Goal: Information Seeking & Learning: Learn about a topic

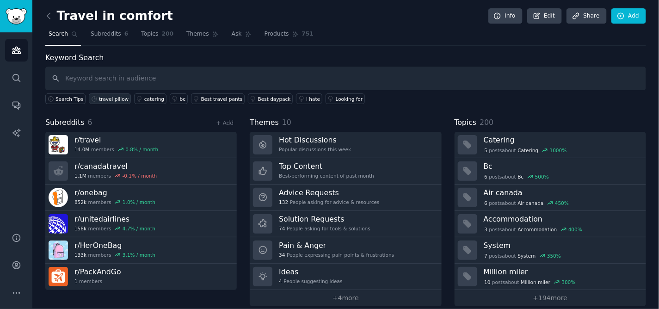
click at [109, 99] on div "travel pillow" at bounding box center [114, 99] width 30 height 6
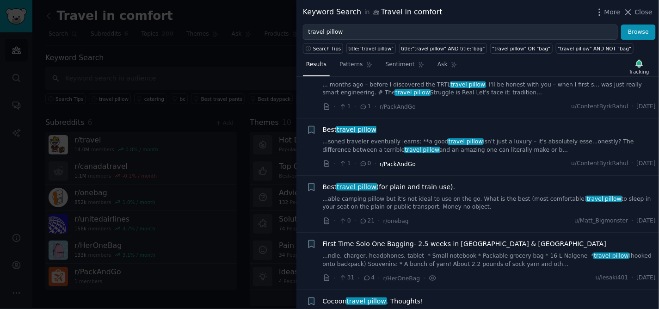
scroll to position [205, 0]
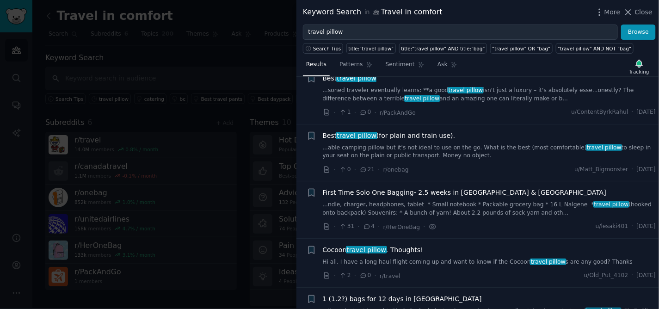
click at [401, 136] on span "Best travel pillow (for plain and train use)." at bounding box center [389, 136] width 133 height 10
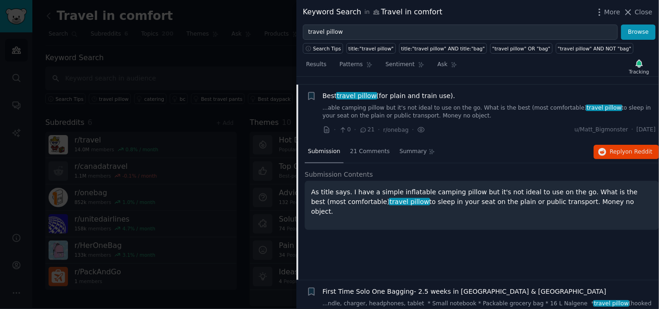
scroll to position [253, 0]
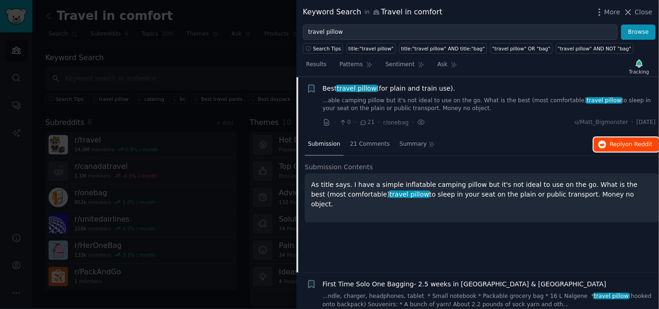
click at [639, 143] on span "on Reddit" at bounding box center [639, 144] width 27 height 6
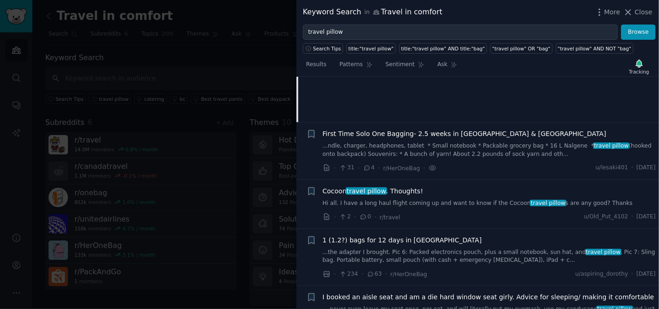
scroll to position [407, 0]
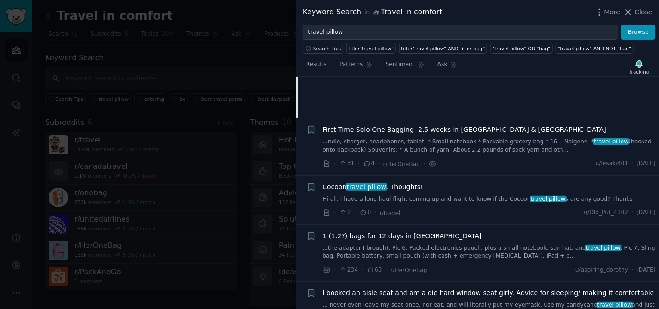
click at [435, 130] on span "First Time Solo One Bagging- 2.5 weeks in [GEOGRAPHIC_DATA] & [GEOGRAPHIC_DATA]" at bounding box center [465, 130] width 284 height 10
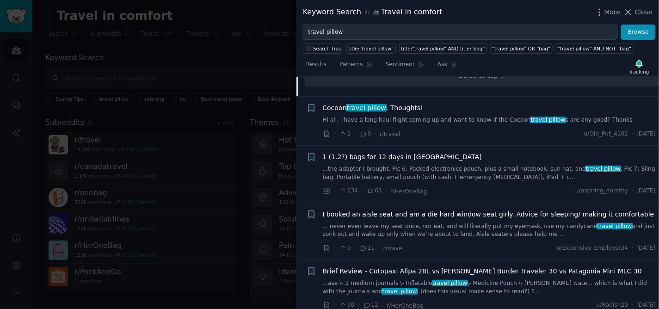
scroll to position [1184, 0]
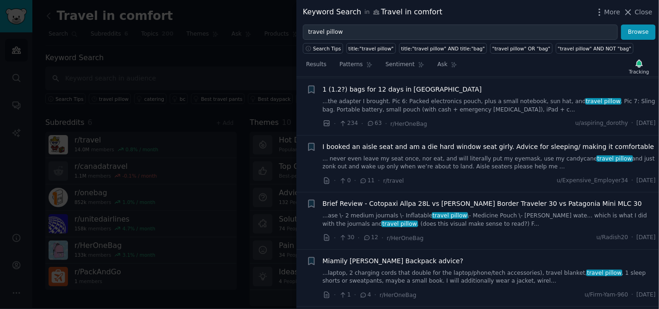
click at [557, 155] on link "... never even leave my seat once, nor eat, and will literally put my eyemask, …" at bounding box center [490, 163] width 334 height 16
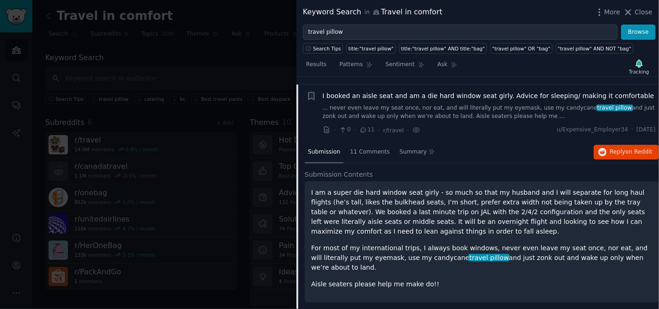
scroll to position [473, 0]
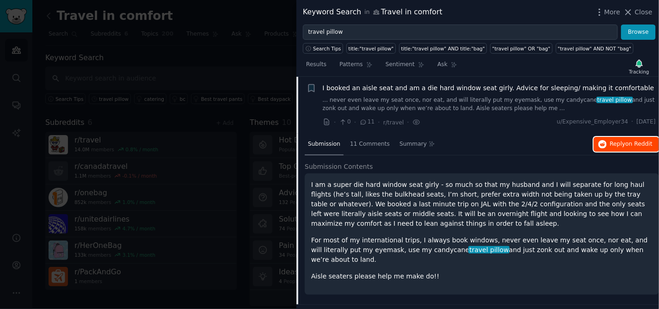
click at [621, 143] on span "Reply on Reddit" at bounding box center [631, 144] width 43 height 8
click at [647, 15] on span "Close" at bounding box center [644, 12] width 18 height 10
